Goal: Information Seeking & Learning: Learn about a topic

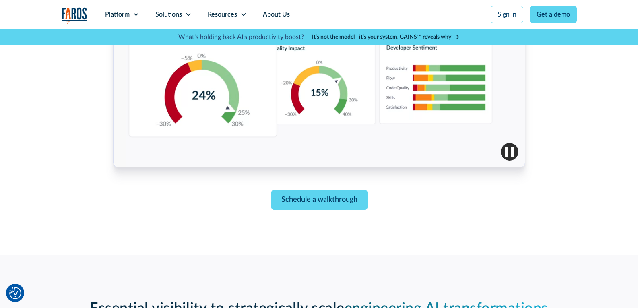
scroll to position [375, 0]
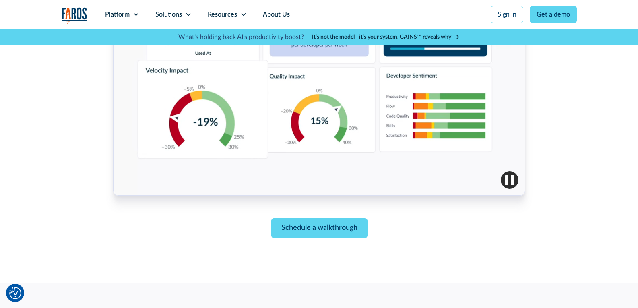
click at [507, 181] on img "button" at bounding box center [510, 180] width 18 height 18
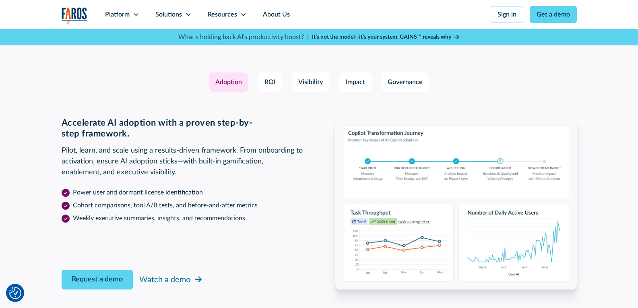
scroll to position [1315, 0]
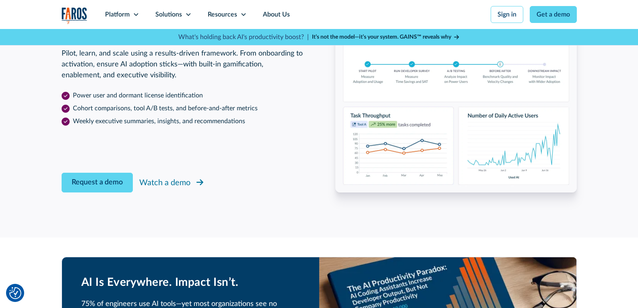
click at [154, 181] on div "Watch a demo" at bounding box center [164, 183] width 51 height 12
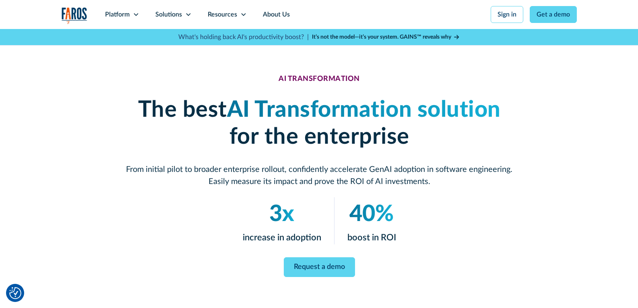
click at [381, 39] on strong "It’s not the model—it’s your system. GAINS™ reveals why" at bounding box center [381, 37] width 139 height 6
